Goal: Find specific page/section: Find specific page/section

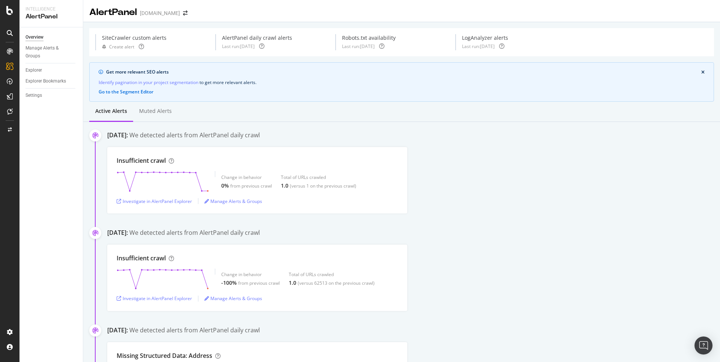
click at [11, 53] on icon at bounding box center [10, 51] width 6 height 6
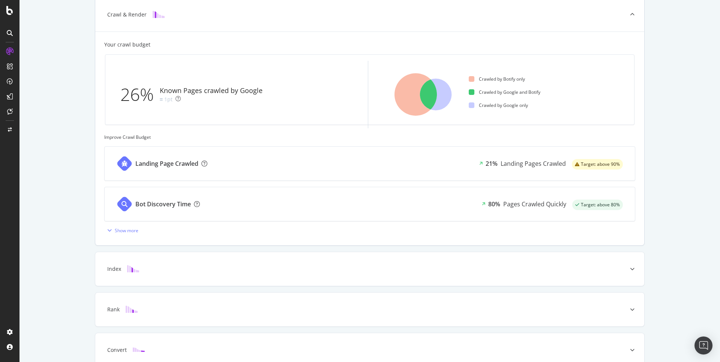
scroll to position [218, 0]
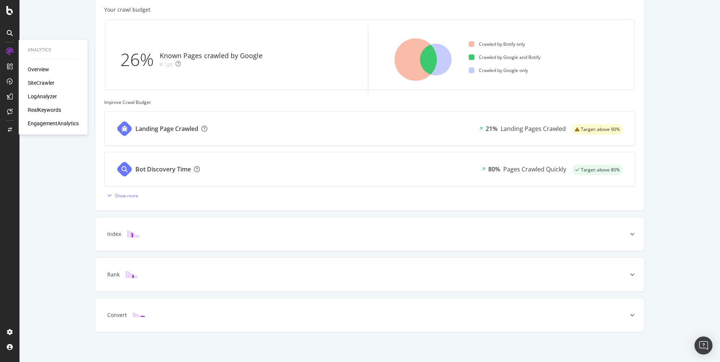
click at [33, 83] on div "SiteCrawler" at bounding box center [41, 82] width 27 height 7
